Goal: Information Seeking & Learning: Learn about a topic

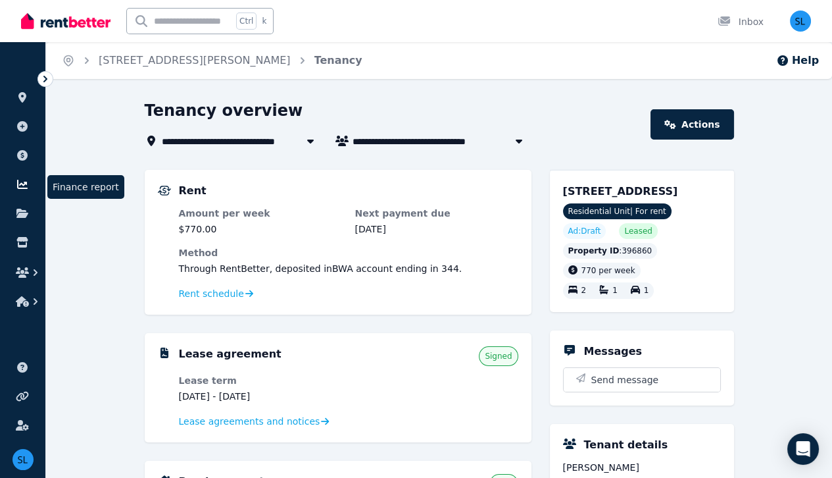
click at [21, 186] on icon at bounding box center [22, 184] width 13 height 11
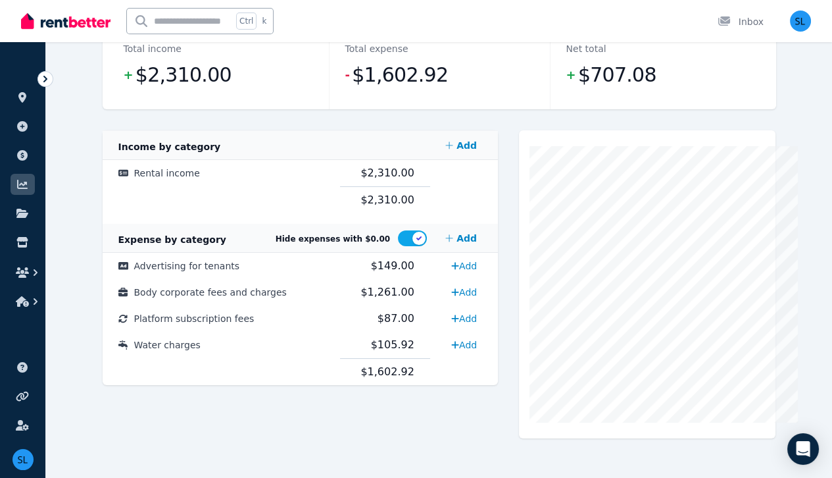
scroll to position [197, 0]
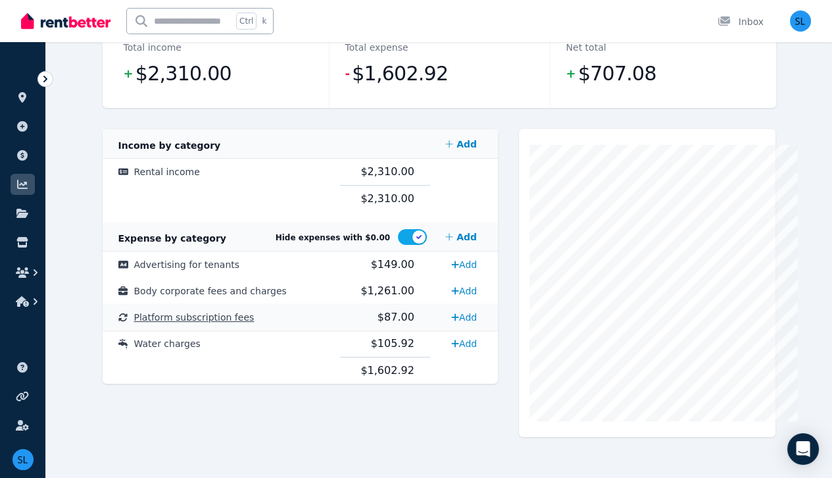
click at [176, 320] on span "Platform subscription fees" at bounding box center [194, 317] width 120 height 11
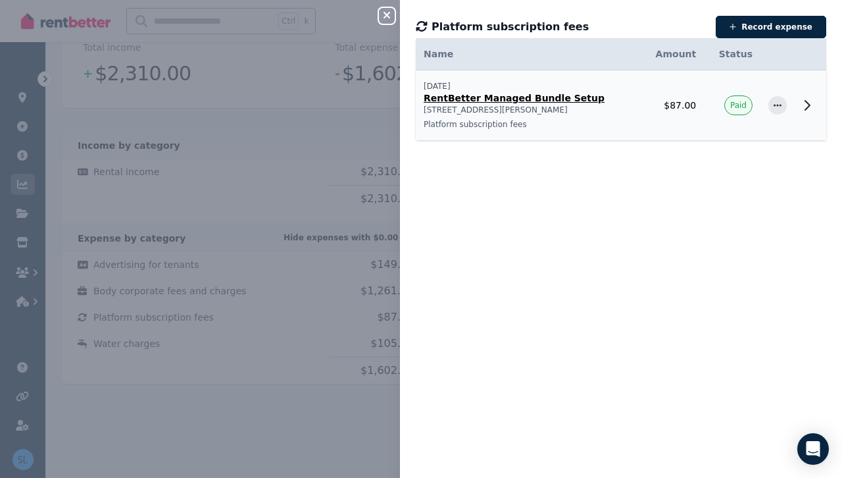
click at [534, 98] on p "RentBetter Managed Bundle Setup" at bounding box center [528, 97] width 209 height 13
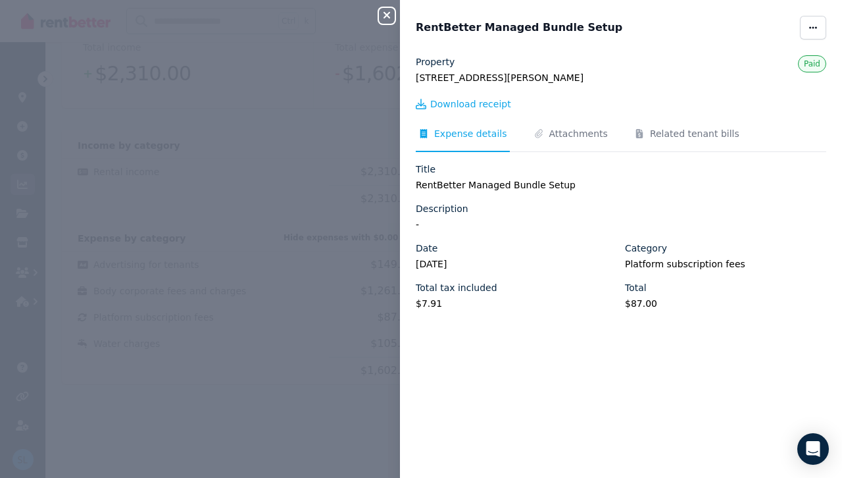
click at [387, 12] on icon "button" at bounding box center [387, 15] width 16 height 11
